Goal: Task Accomplishment & Management: Use online tool/utility

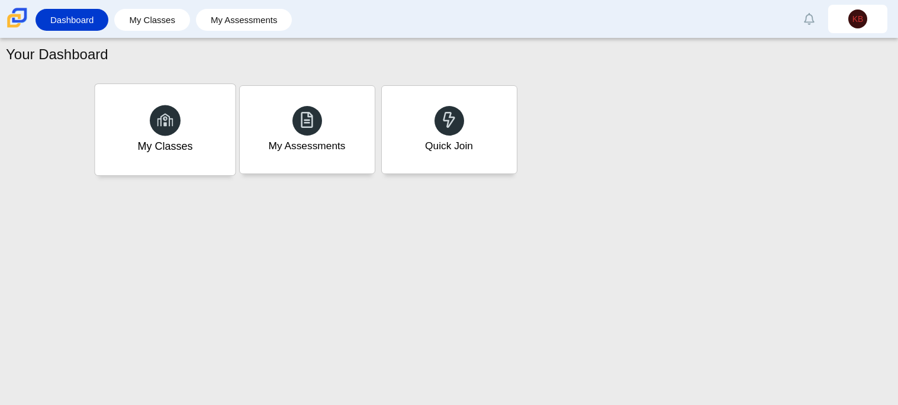
click at [176, 132] on div "My Classes" at bounding box center [165, 129] width 140 height 91
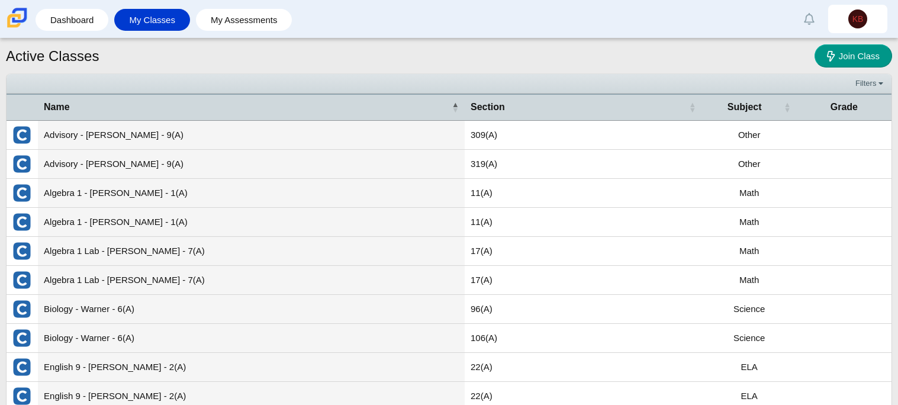
scroll to position [66, 0]
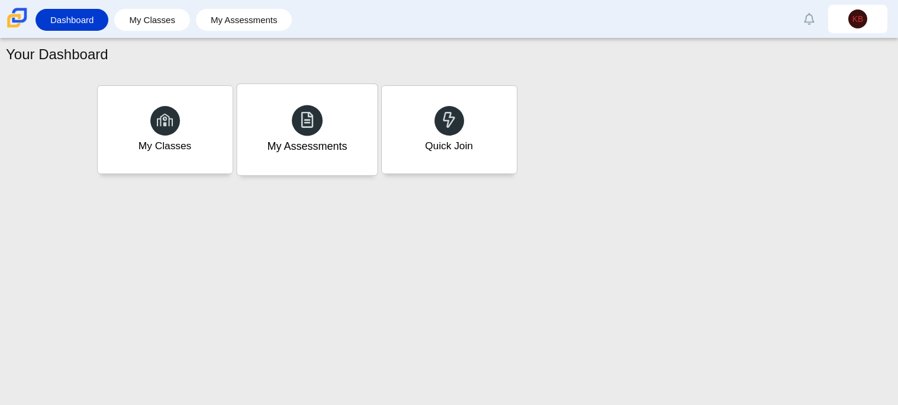
click at [350, 151] on div "My Assessments" at bounding box center [307, 129] width 140 height 91
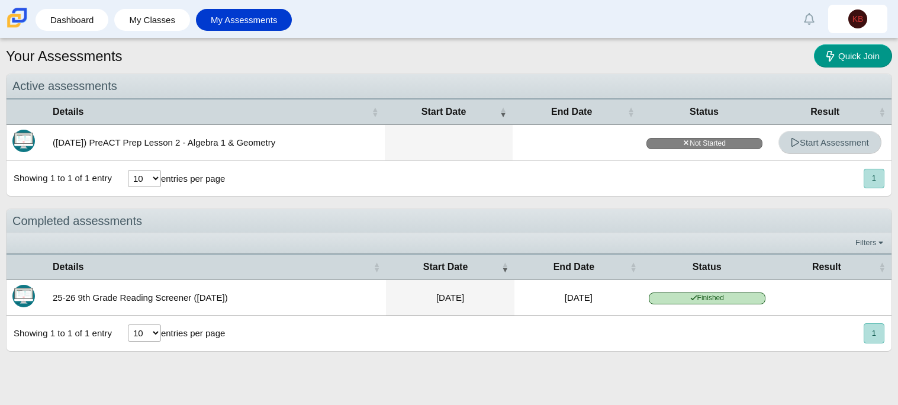
click at [796, 146] on icon at bounding box center [795, 142] width 9 height 9
